Goal: Complete application form

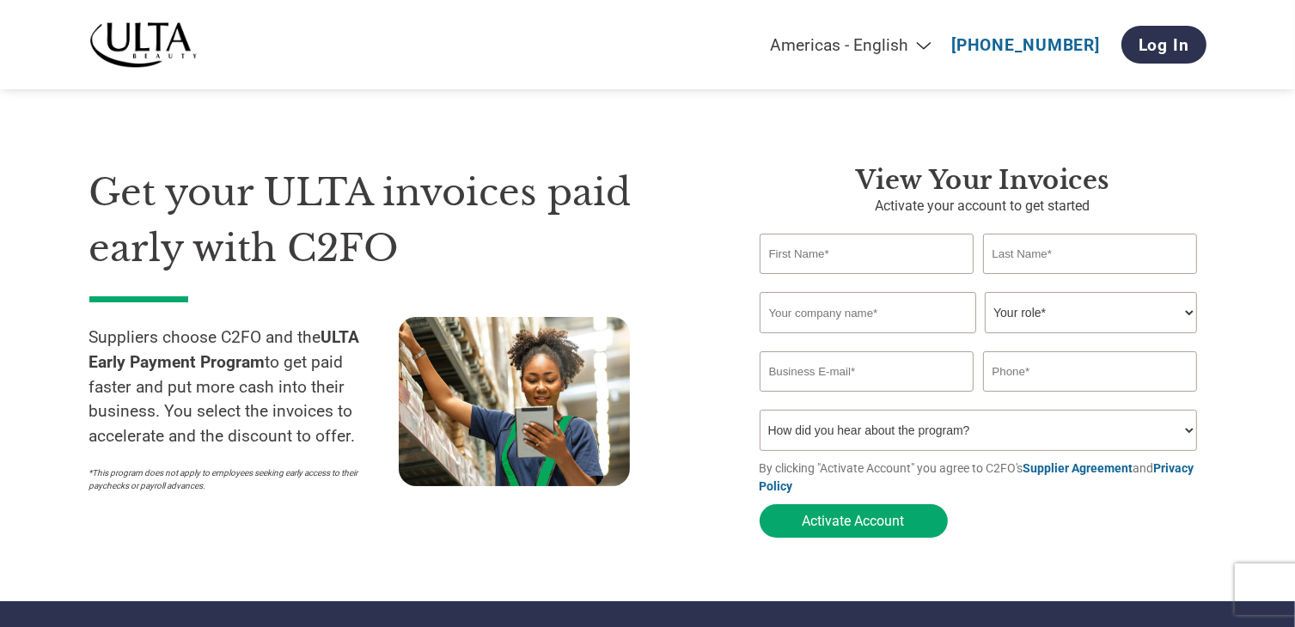
click at [864, 266] on input "text" at bounding box center [867, 254] width 215 height 40
type input "[PERSON_NAME]"
click at [1121, 254] on input "text" at bounding box center [1090, 254] width 215 height 40
type input "[PERSON_NAME]"
click at [878, 312] on input "text" at bounding box center [868, 312] width 217 height 41
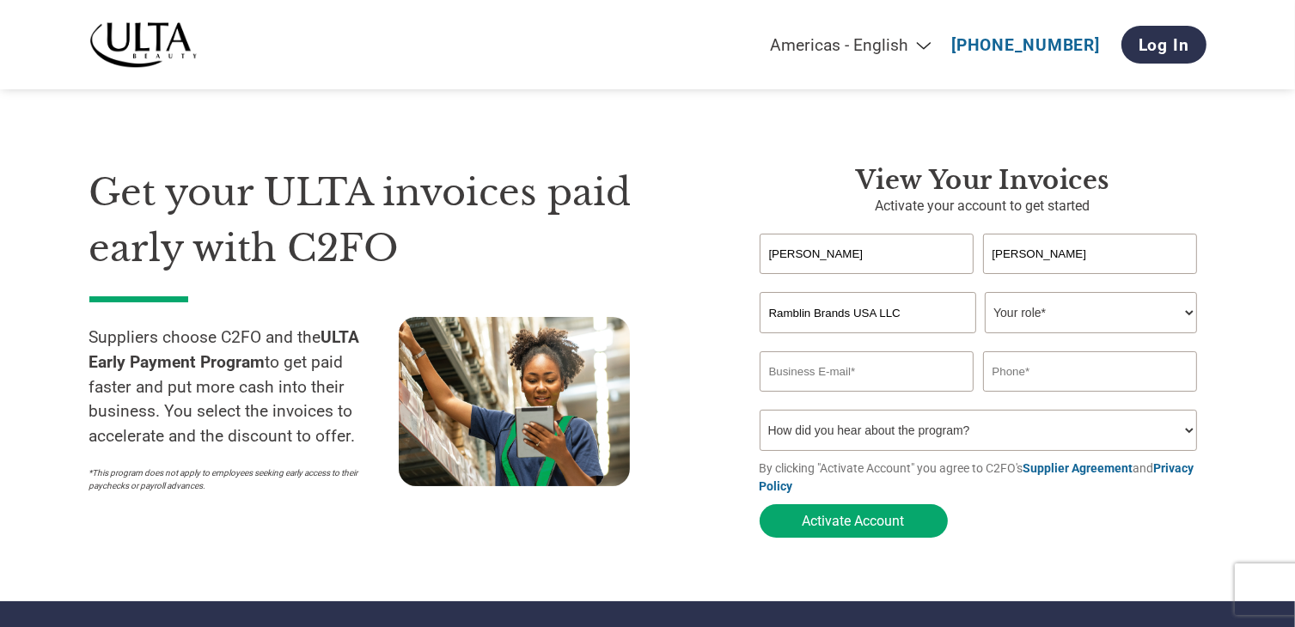
type input "Ramblin Brands USA LLC"
click at [1124, 329] on select "Your role* CFO Controller Credit Manager Finance Director Treasurer CEO Preside…" at bounding box center [1091, 312] width 212 height 41
select select "OTHER"
click at [985, 293] on select "Your role* CFO Controller Credit Manager Finance Director Treasurer CEO Preside…" at bounding box center [1091, 312] width 212 height 41
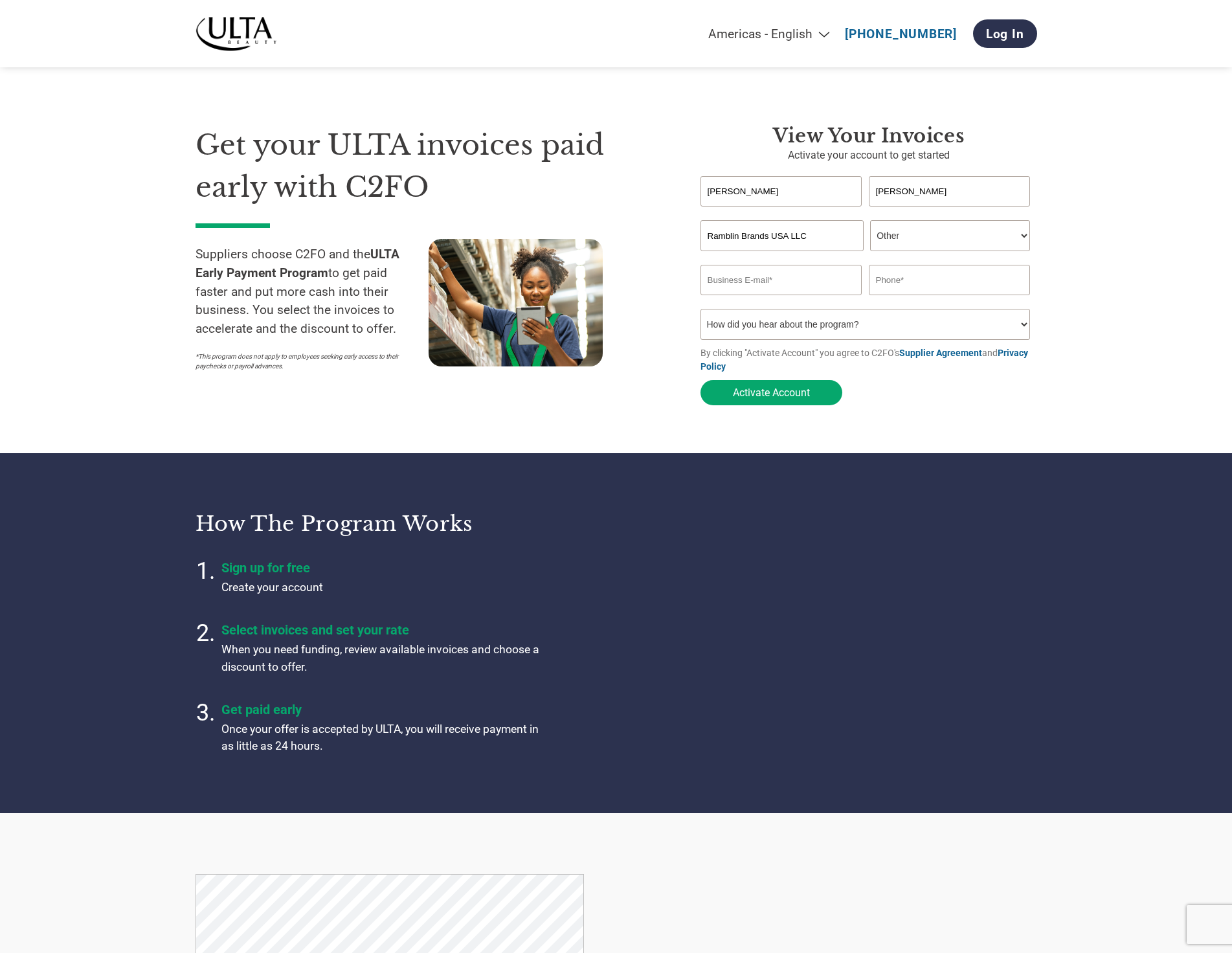
drag, startPoint x: 834, startPoint y: 236, endPoint x: -1, endPoint y: 177, distance: 837.1
drag, startPoint x: 842, startPoint y: 199, endPoint x: 296, endPoint y: 176, distance: 546.5
click at [298, 176] on div "Get your ULTA invoices paid early with C2FO Suppliers choose C2FO and the ULTA …" at bounding box center [616, 242] width 842 height 339
drag, startPoint x: 914, startPoint y: 188, endPoint x: 370, endPoint y: 154, distance: 545.1
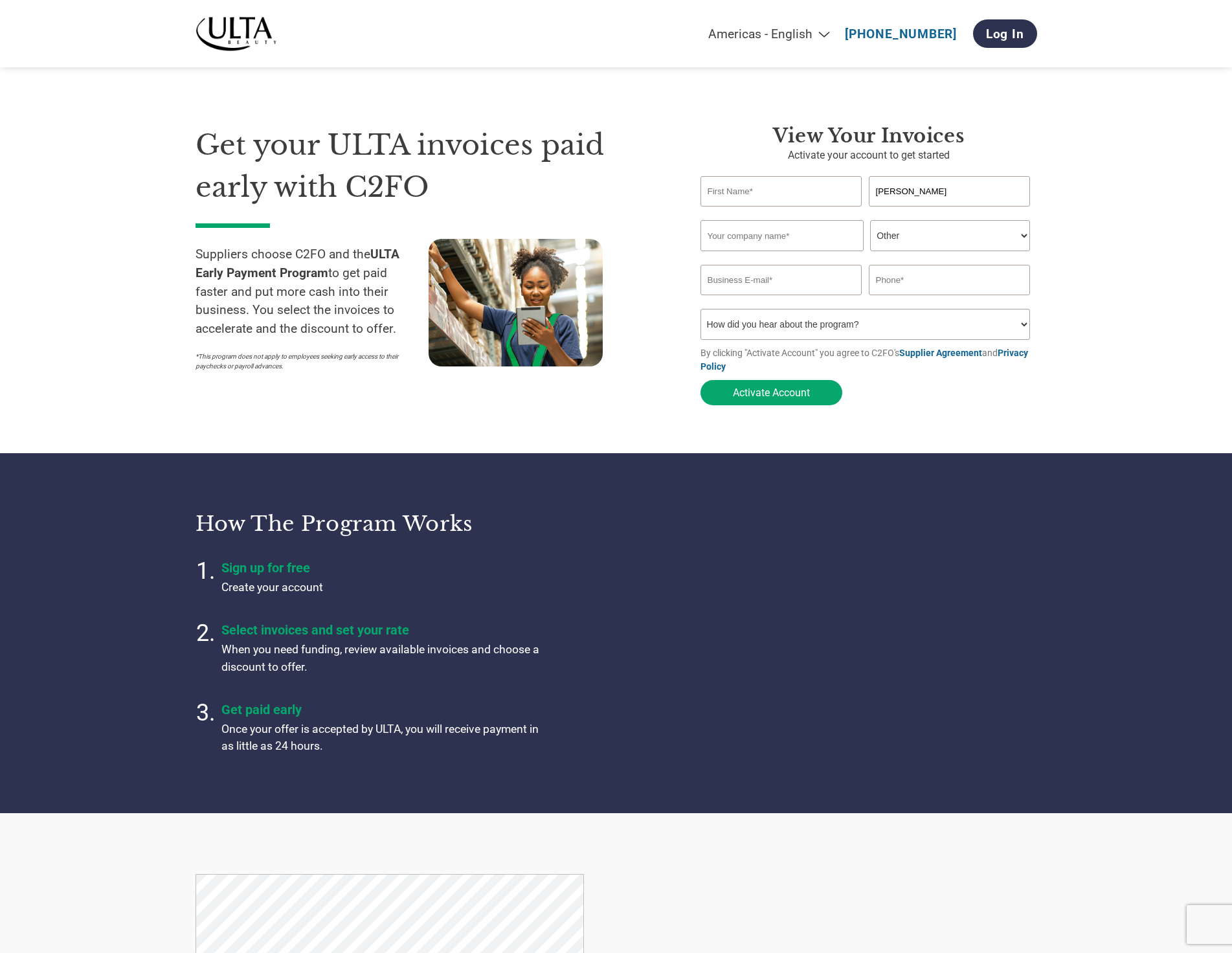
click at [599, 161] on div "Get your ULTA invoices paid early with C2FO Suppliers choose C2FO and the ULTA …" at bounding box center [616, 242] width 842 height 339
click at [975, 252] on section "Get your ULTA invoices paid early with C2FO Suppliers choose C2FO and the ULTA …" at bounding box center [616, 252] width 1232 height 402
click at [817, 186] on input "text" at bounding box center [781, 191] width 162 height 30
type input "Ramblin"
type input "R"
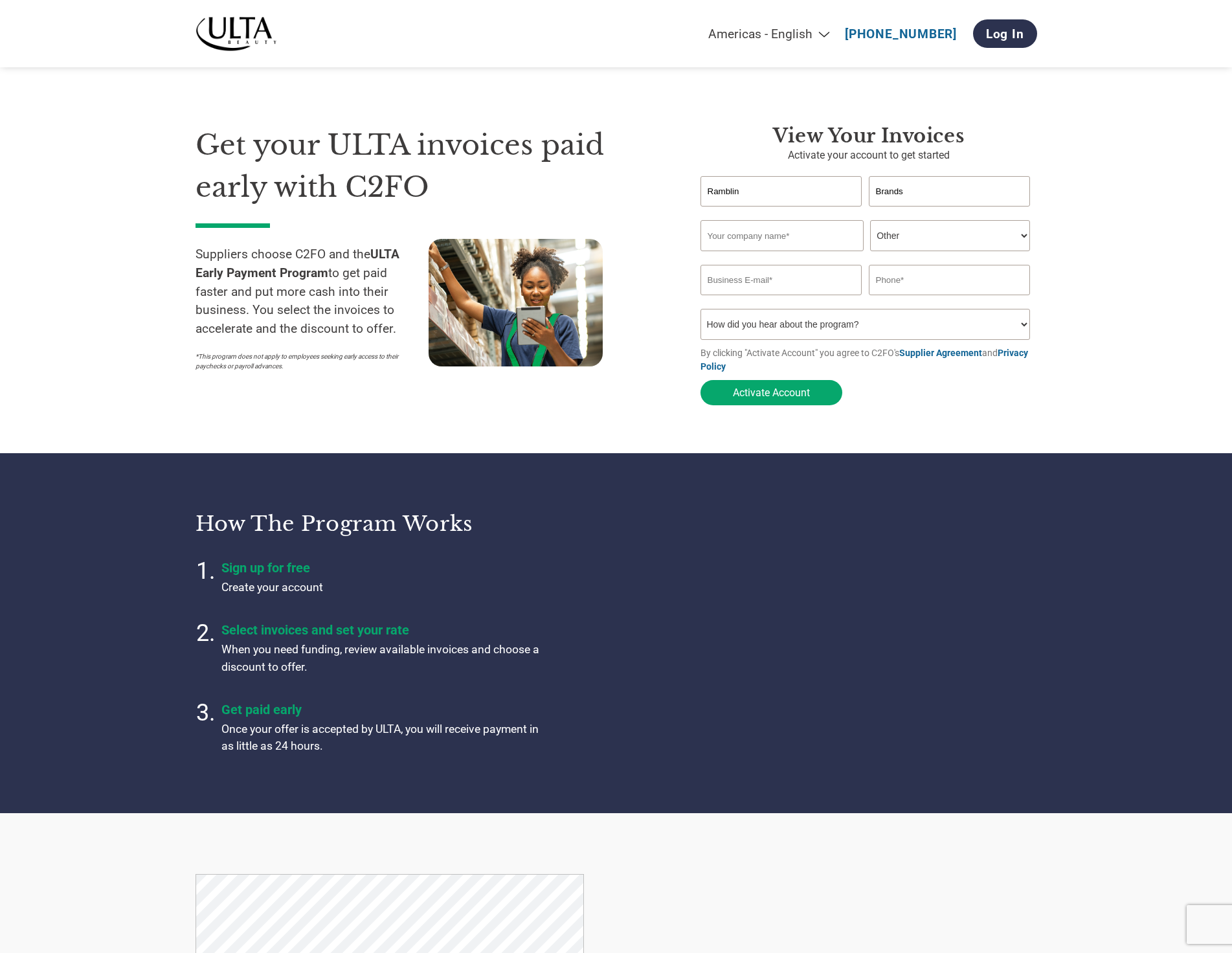
type input "Brands"
click at [788, 237] on input "text" at bounding box center [782, 235] width 164 height 31
type input "Ramblin Brands USA LLC"
click at [898, 240] on select "Your role* CFO Controller Credit Manager Finance Director Treasurer CEO Preside…" at bounding box center [950, 235] width 160 height 31
select select "ACCOUNTING"
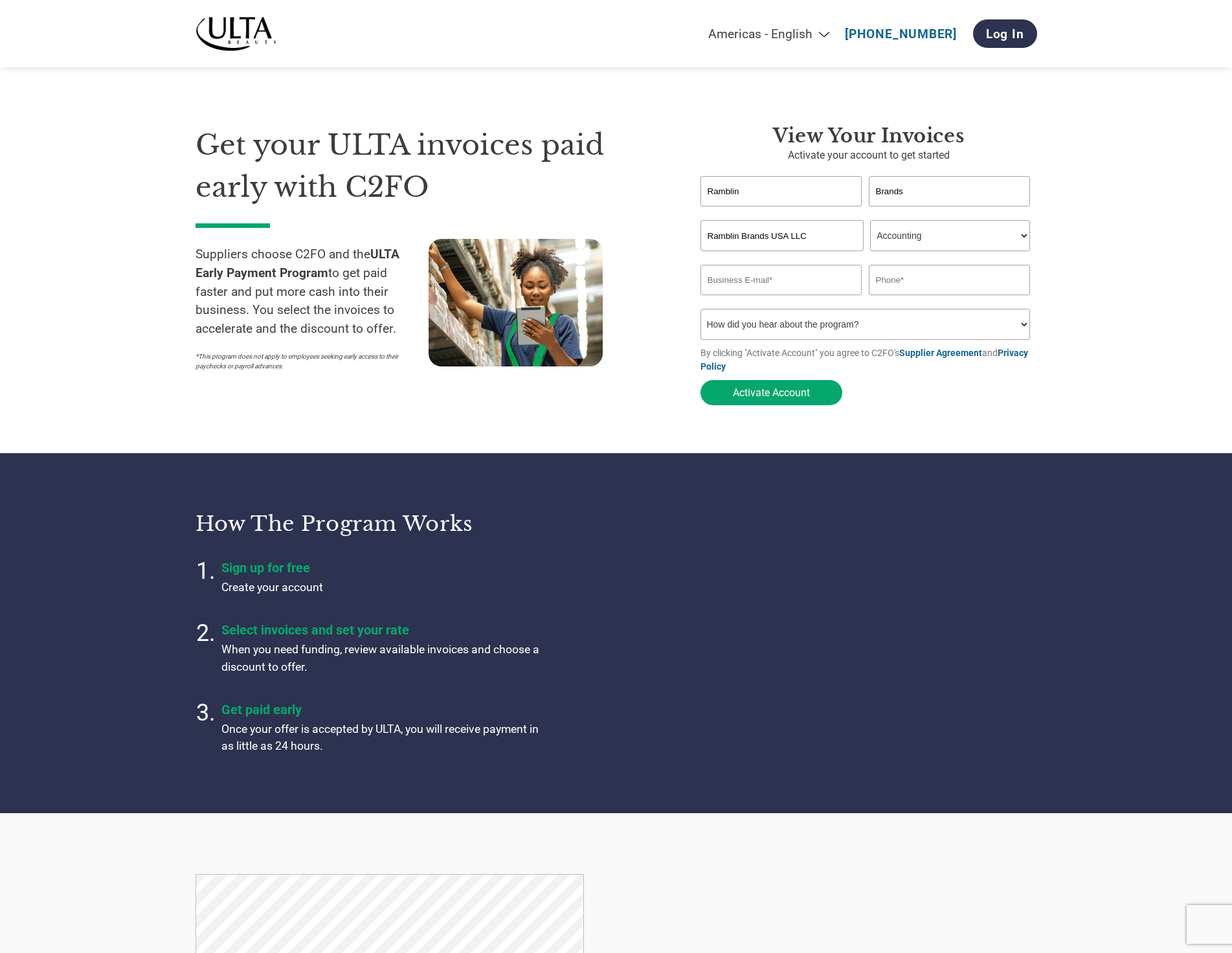
click at [870, 221] on select "Your role* CFO Controller Credit Manager Finance Director Treasurer CEO Preside…" at bounding box center [950, 235] width 160 height 31
click at [791, 288] on input "email" at bounding box center [781, 279] width 162 height 30
type input "[EMAIL_ADDRESS][DOMAIN_NAME]"
click at [975, 288] on input "text" at bounding box center [949, 279] width 162 height 30
click at [975, 321] on select "How did you hear about the program? Received a letter Email Social Media Online…" at bounding box center [866, 324] width 330 height 31
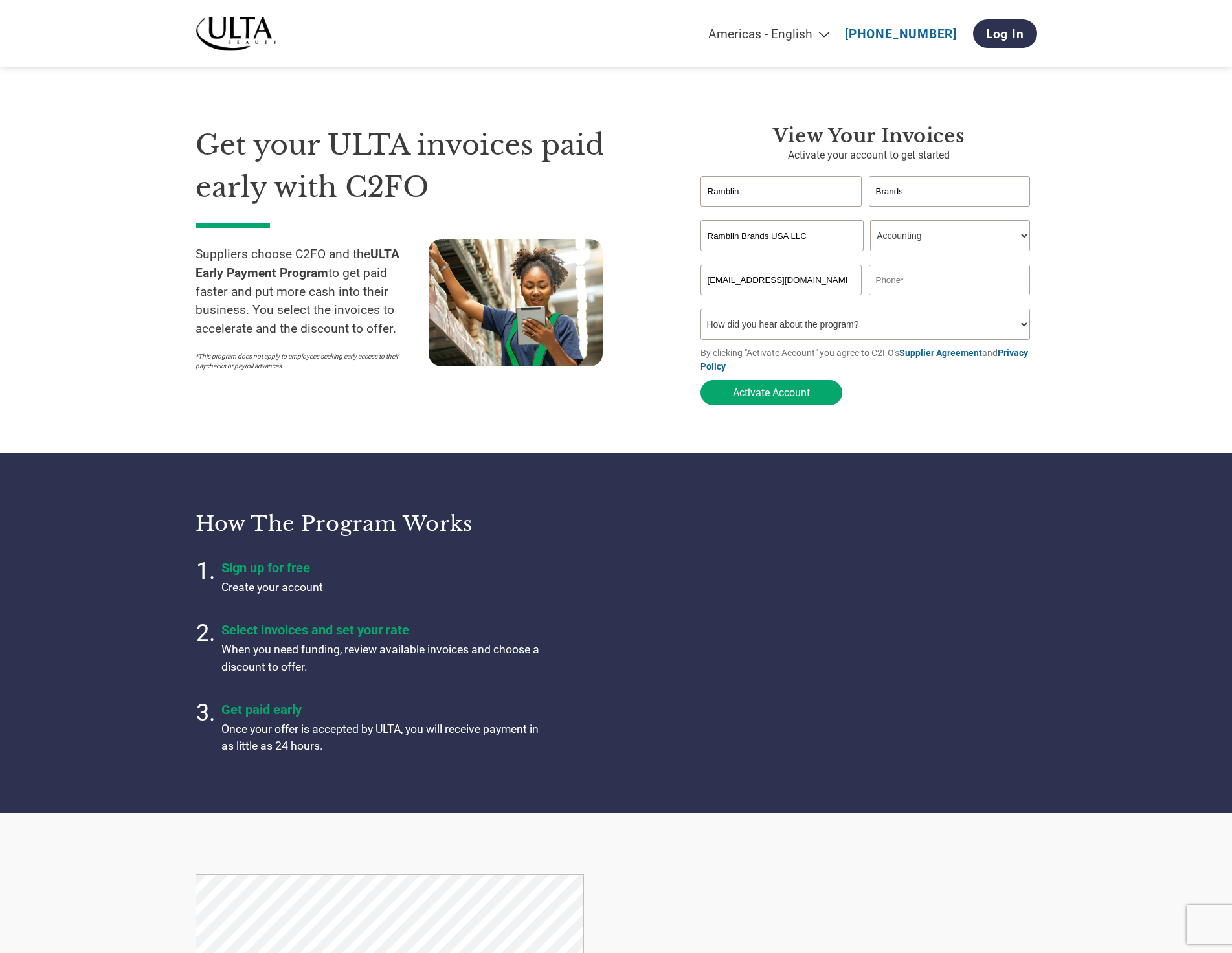
select select "Other"
click at [701, 313] on select "How did you hear about the program? Received a letter Email Social Media Online…" at bounding box center [866, 324] width 330 height 31
click at [817, 395] on button "Activate Account" at bounding box center [772, 393] width 142 height 26
click at [931, 279] on input "text" at bounding box center [949, 279] width 162 height 30
type input "+"
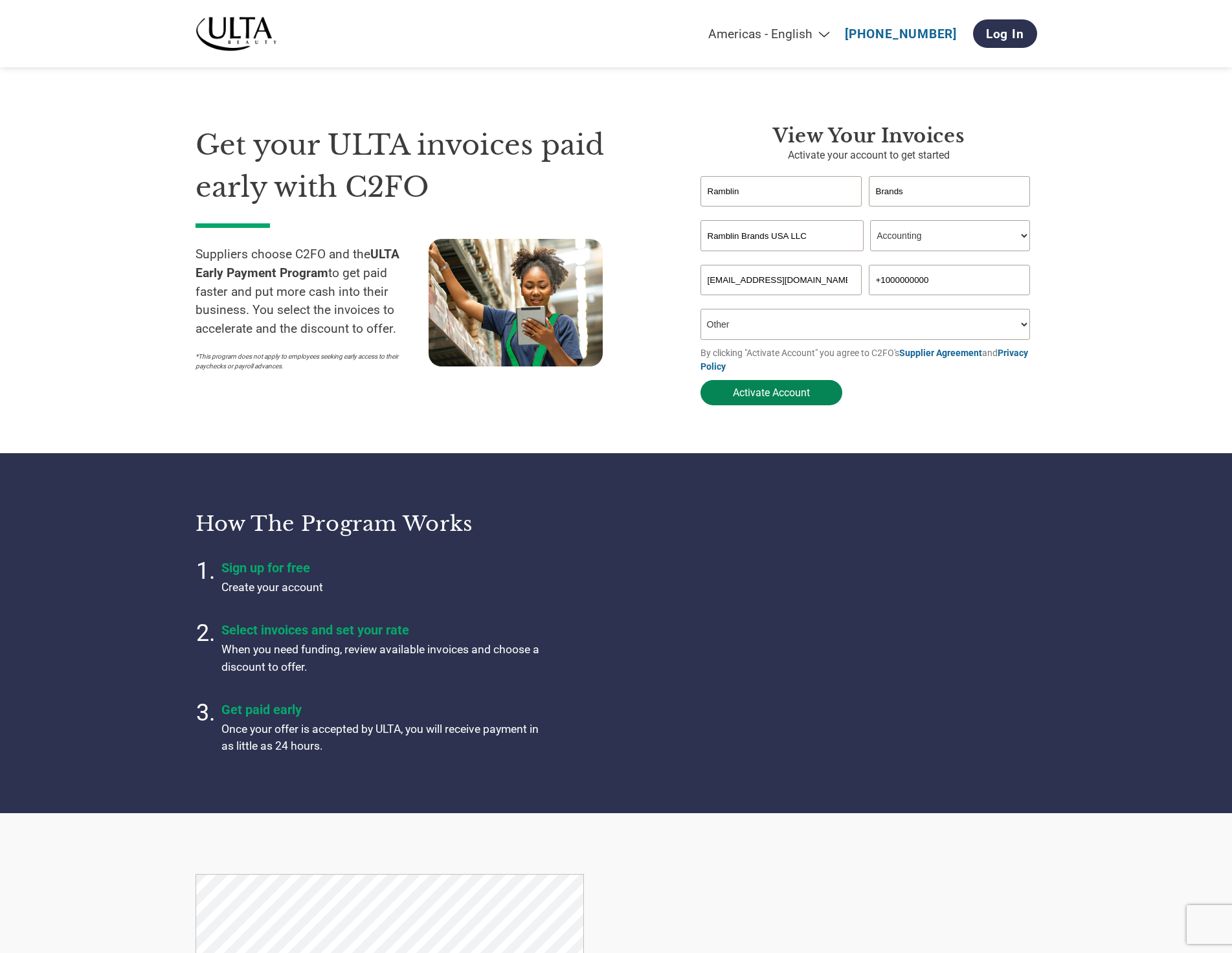
type input "+1000000000"
click at [801, 396] on button "Activate Account" at bounding box center [772, 393] width 142 height 26
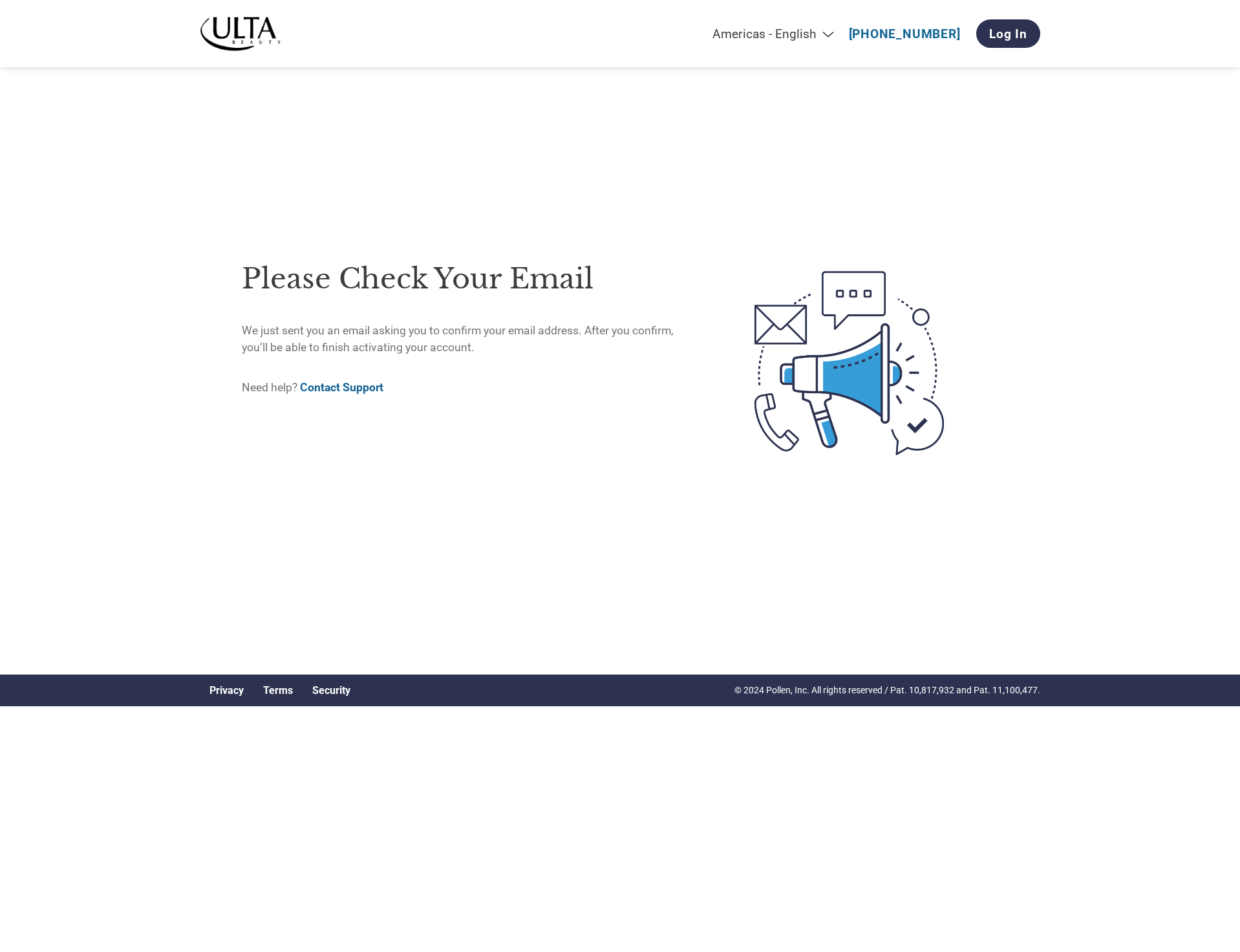
click at [558, 23] on div "Americas - English Américas - Español [GEOGRAPHIC_DATA] - Português [GEOGRAPHIC…" at bounding box center [620, 33] width 860 height 67
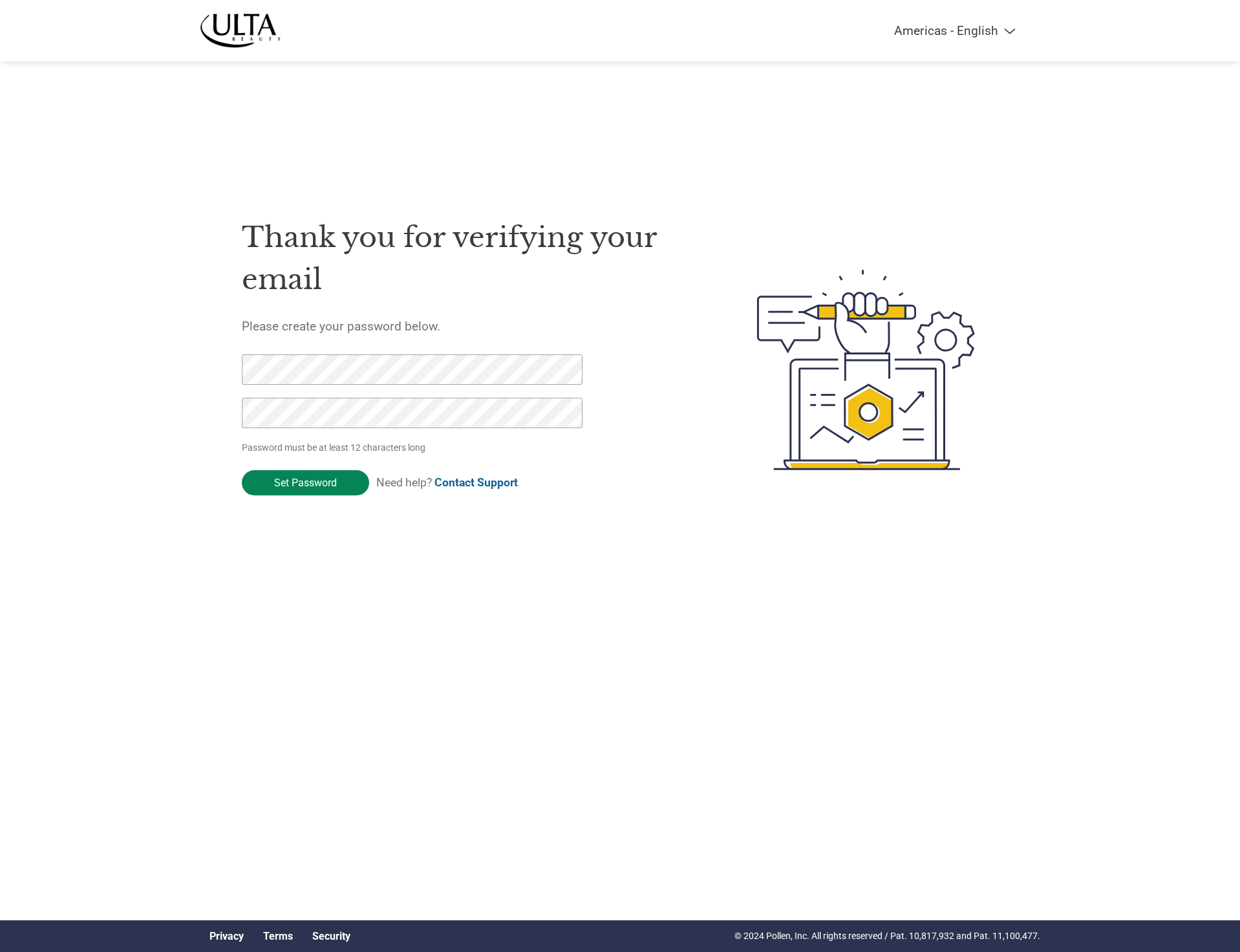
click at [281, 485] on input "Set Password" at bounding box center [305, 483] width 127 height 26
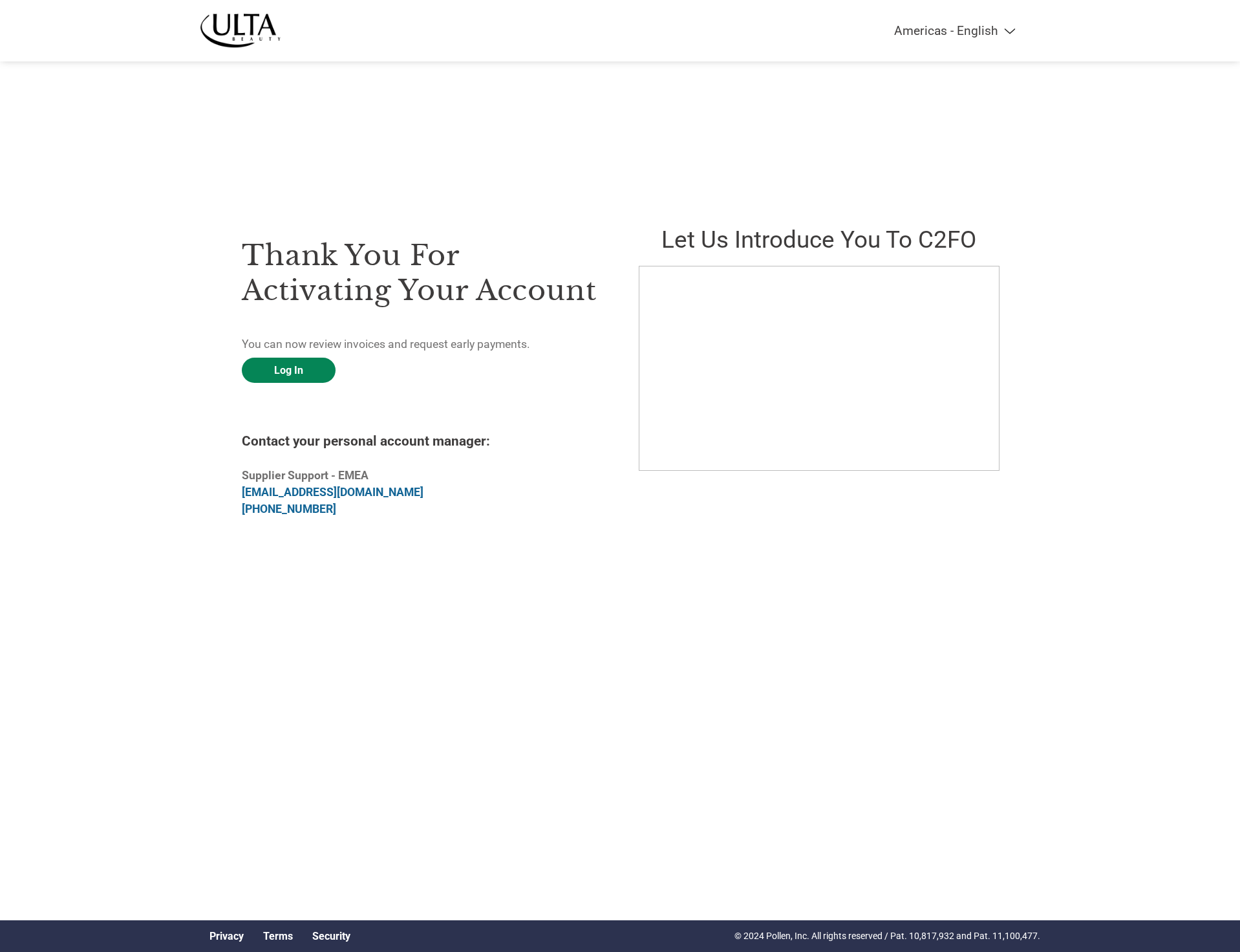
click at [322, 364] on link "Log In" at bounding box center [288, 370] width 94 height 26
